Goal: Check status

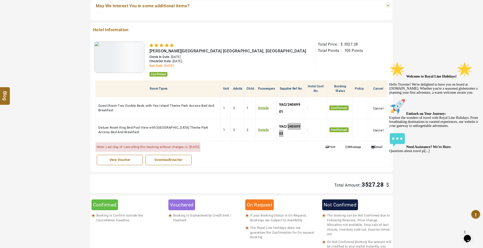
click at [432, 65] on div "Welcome to Royal Line Holidays! Hello Traveler! We're delighted to have you on …" at bounding box center [434, 107] width 91 height 92
click at [389, 61] on icon "Chat attention grabber" at bounding box center [389, 61] width 0 height 0
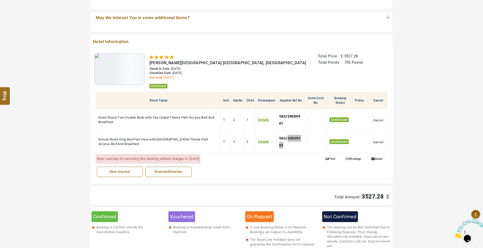
scroll to position [202, 0]
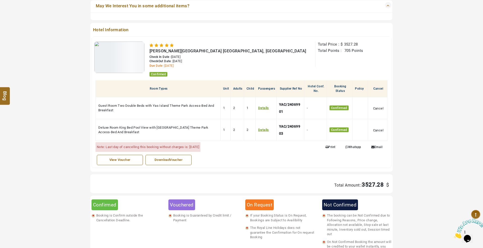
click at [458, 46] on section "Booking Guest Detail Booking Ref. No. SA220092500056 Guest Name Mr.Hasan Abu el…" at bounding box center [241, 92] width 483 height 427
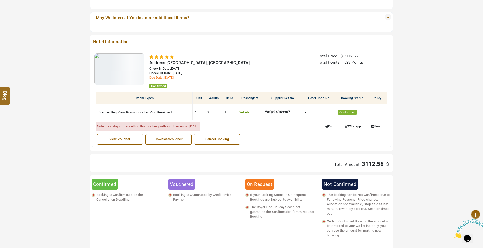
scroll to position [202, 0]
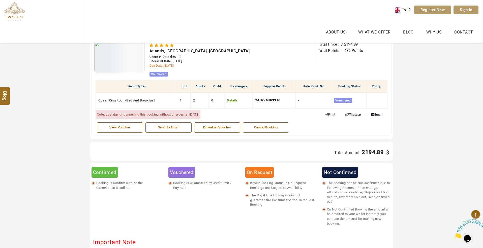
scroll to position [168, 0]
